Goal: Find specific page/section: Find specific page/section

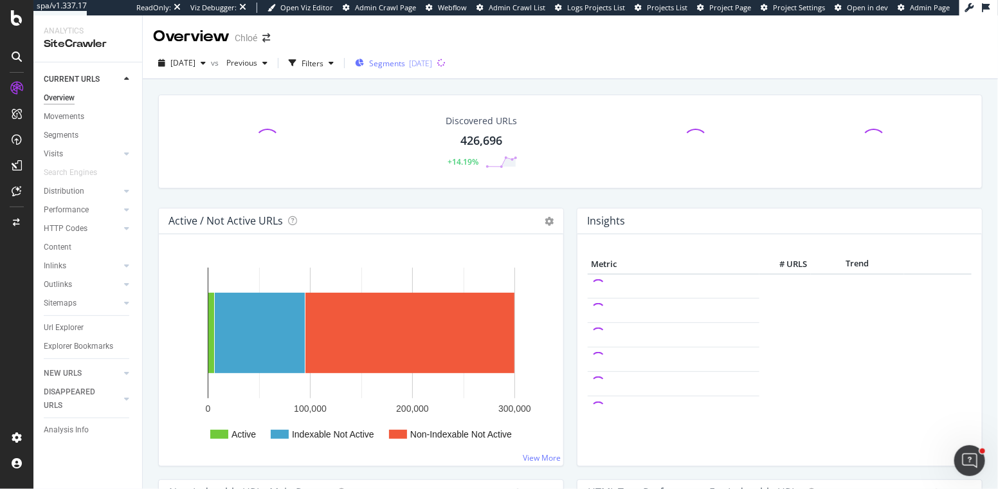
click at [405, 62] on span "Segments" at bounding box center [387, 63] width 36 height 11
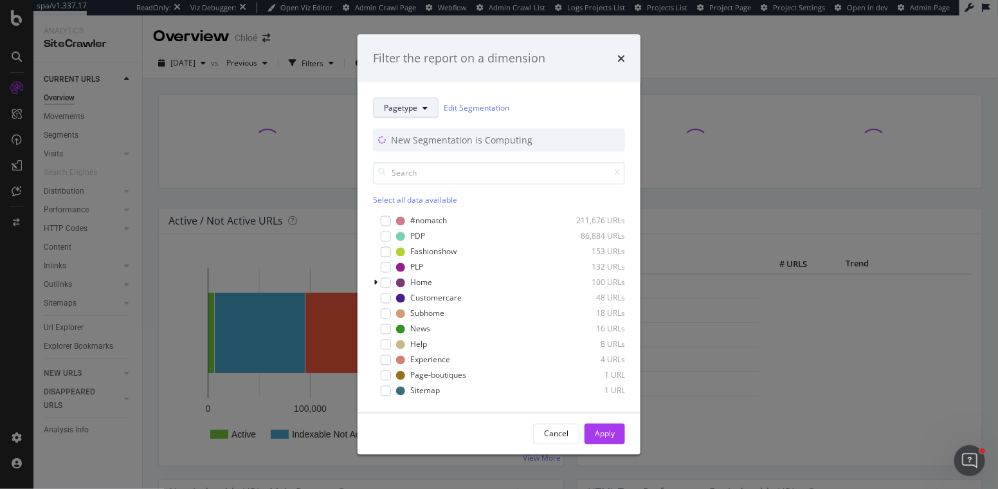
click at [411, 110] on span "Pagetype" at bounding box center [400, 107] width 33 height 11
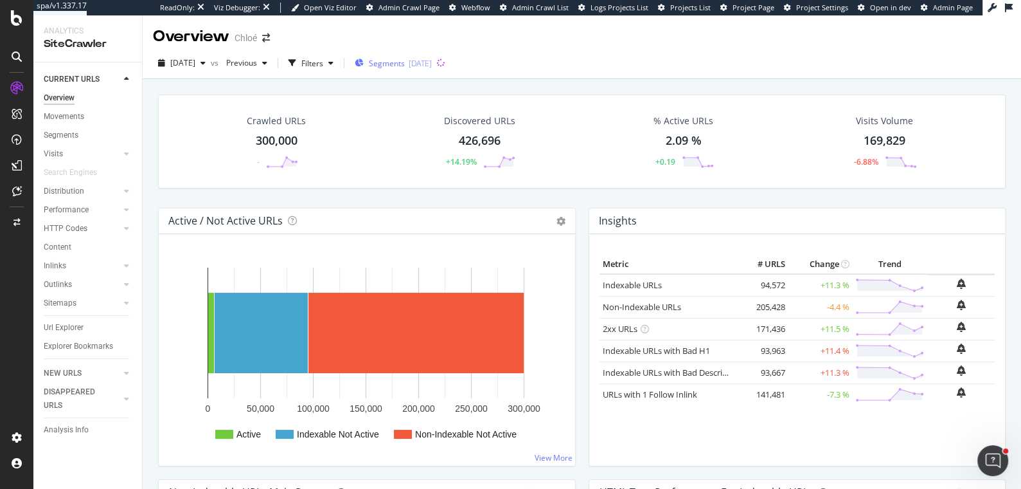
click at [405, 64] on span "Segments" at bounding box center [387, 63] width 36 height 11
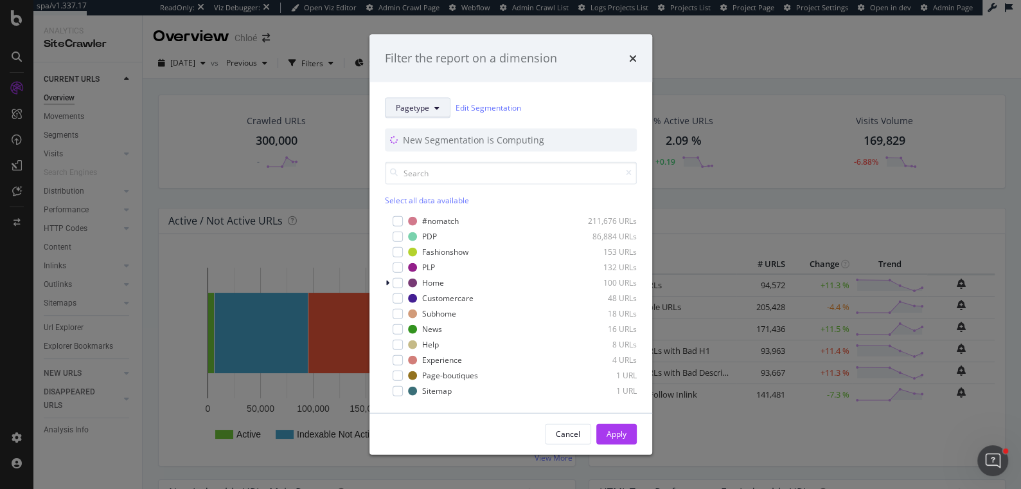
click at [418, 107] on span "Pagetype" at bounding box center [412, 107] width 33 height 11
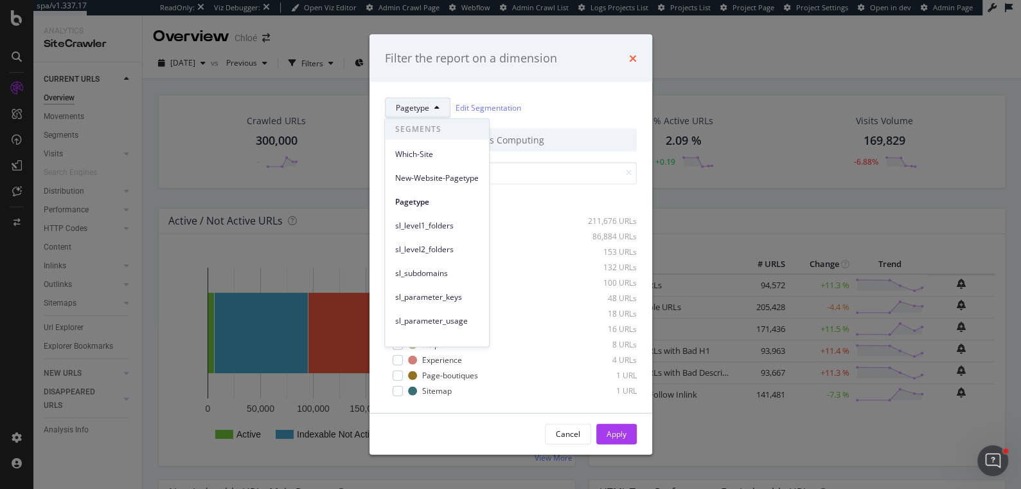
click at [634, 55] on icon "times" at bounding box center [633, 58] width 8 height 10
